Goal: Complete application form

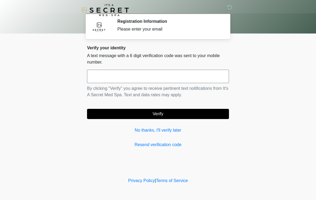
click at [188, 83] on input "text" at bounding box center [158, 76] width 142 height 13
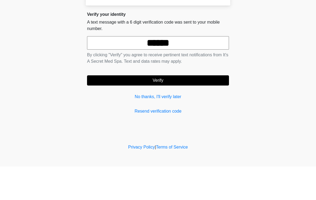
type input "******"
click at [191, 109] on button "Verify" at bounding box center [158, 114] width 142 height 10
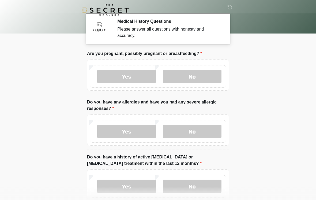
click at [205, 81] on label "No" at bounding box center [192, 76] width 59 height 13
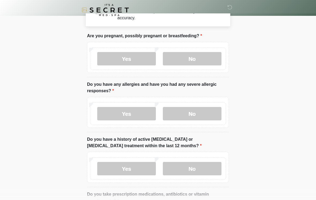
scroll to position [18, 0]
click at [201, 112] on label "No" at bounding box center [192, 113] width 59 height 13
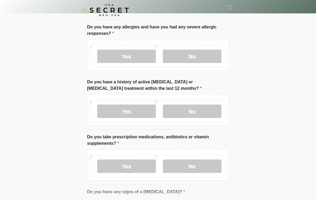
click at [212, 111] on label "No" at bounding box center [192, 110] width 59 height 13
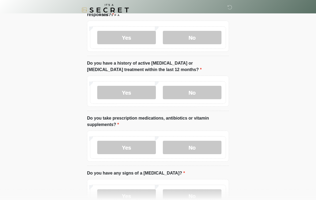
scroll to position [119, 0]
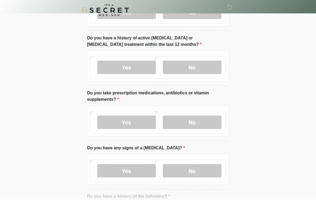
click at [208, 118] on label "No" at bounding box center [192, 121] width 59 height 13
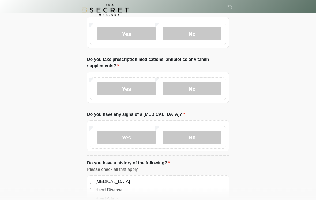
scroll to position [152, 0]
click at [203, 138] on label "No" at bounding box center [192, 136] width 59 height 13
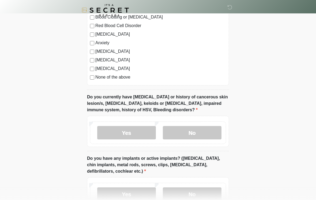
scroll to position [353, 0]
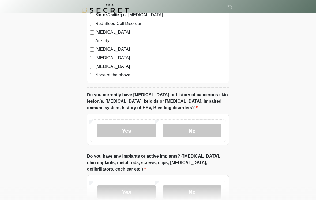
click at [213, 132] on label "No" at bounding box center [192, 130] width 59 height 13
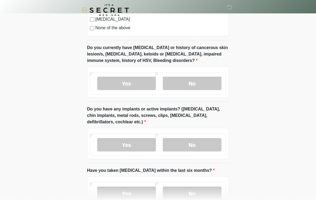
scroll to position [402, 0]
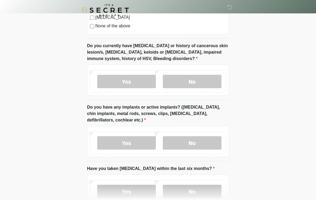
click at [141, 140] on label "Yes" at bounding box center [126, 142] width 59 height 13
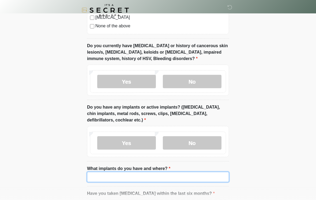
click at [165, 176] on input "What implants do you have and where?" at bounding box center [158, 177] width 142 height 10
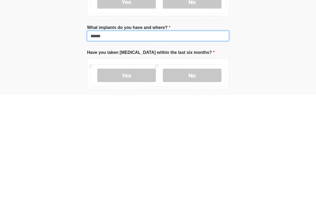
scroll to position [451, 0]
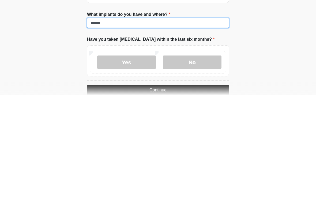
type input "******"
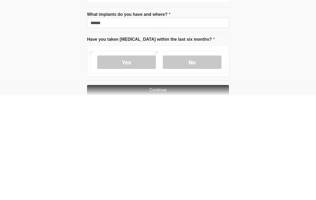
click at [210, 160] on label "No" at bounding box center [192, 166] width 59 height 13
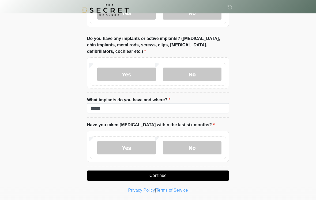
click at [170, 172] on button "Continue" at bounding box center [158, 175] width 142 height 10
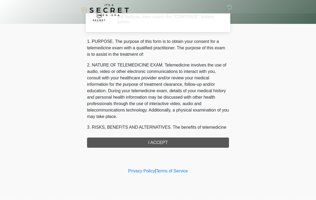
scroll to position [0, 0]
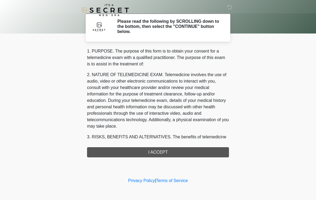
click at [169, 150] on div "1. PURPOSE. The purpose of this form is to obtain your consent for a telemedici…" at bounding box center [158, 102] width 142 height 109
click at [181, 155] on div "1. PURPOSE. The purpose of this form is to obtain your consent for a telemedici…" at bounding box center [158, 102] width 142 height 109
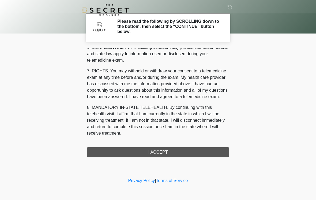
click at [165, 151] on div "1. PURPOSE. The purpose of this form is to obtain your consent for a telemedici…" at bounding box center [158, 102] width 142 height 109
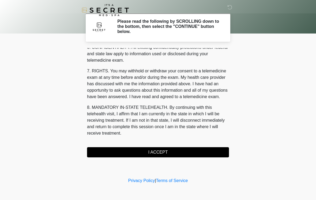
click at [174, 153] on button "I ACCEPT" at bounding box center [158, 152] width 142 height 10
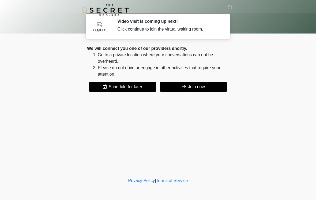
click at [208, 88] on button "Join now" at bounding box center [193, 87] width 67 height 10
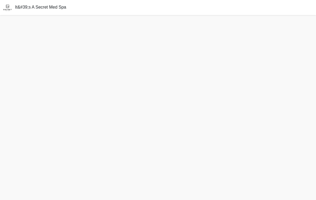
scroll to position [10, 0]
